Goal: Transaction & Acquisition: Purchase product/service

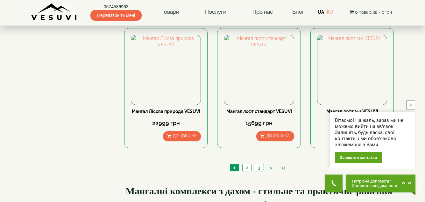
scroll to position [586, 0]
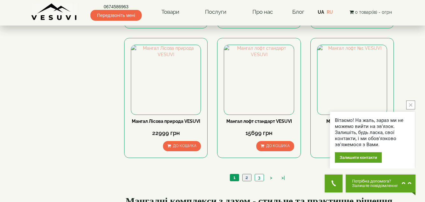
click at [247, 177] on link "2" at bounding box center [246, 177] width 9 height 7
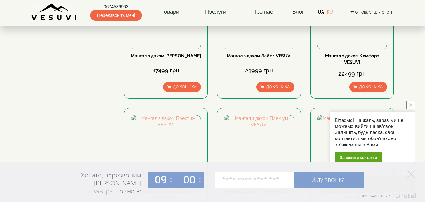
scroll to position [522, 0]
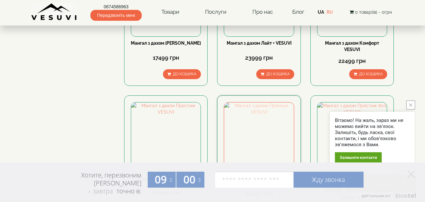
click at [289, 130] on img at bounding box center [258, 136] width 69 height 69
